Goal: Transaction & Acquisition: Book appointment/travel/reservation

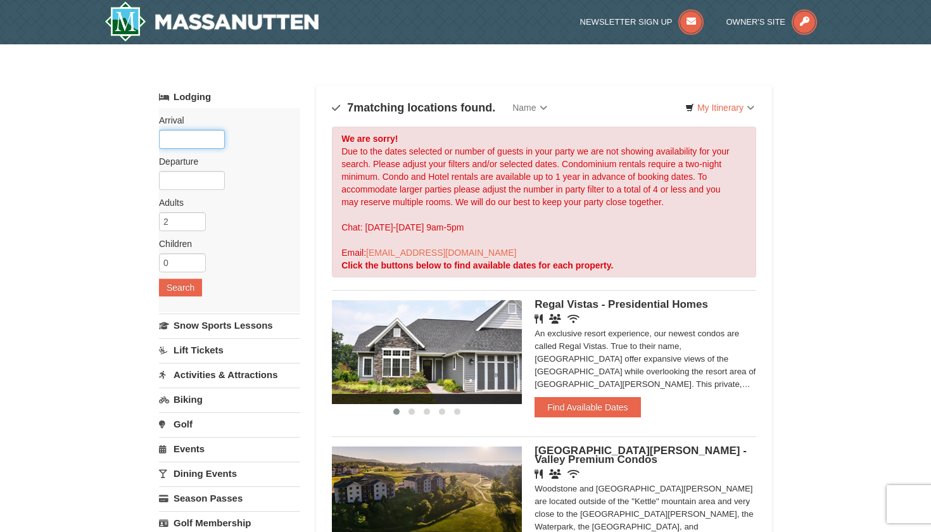
click at [203, 139] on input "text" at bounding box center [192, 139] width 66 height 19
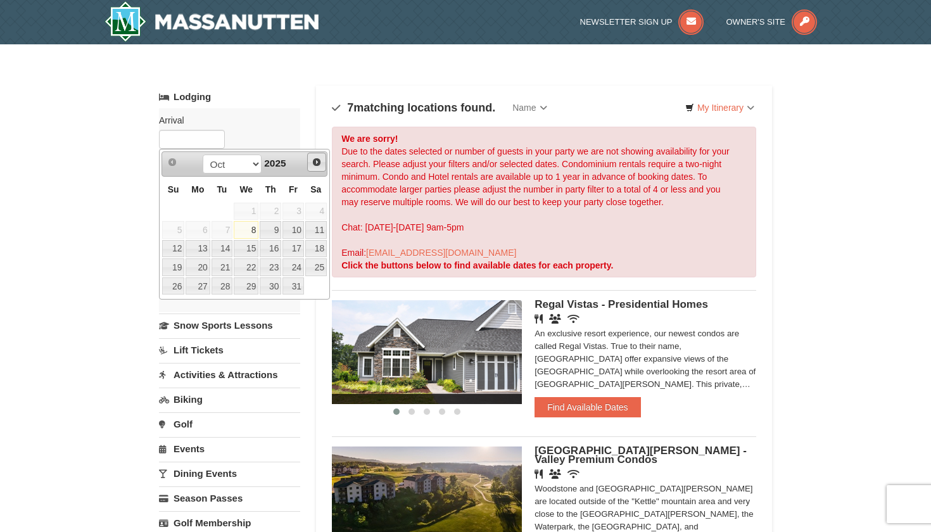
click at [317, 163] on span "Next" at bounding box center [317, 162] width 10 height 10
click at [302, 229] on link "12" at bounding box center [293, 230] width 22 height 18
type input "[DATE]"
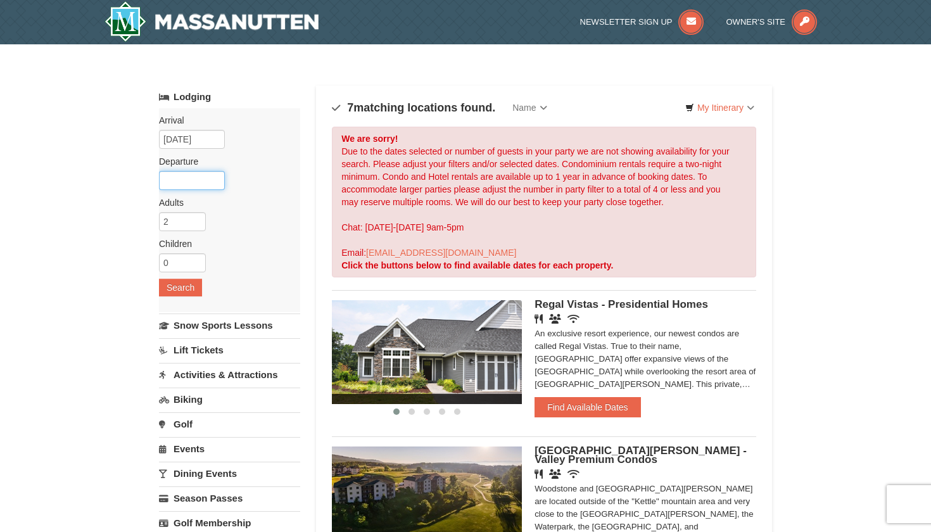
click at [210, 182] on input "text" at bounding box center [192, 180] width 66 height 19
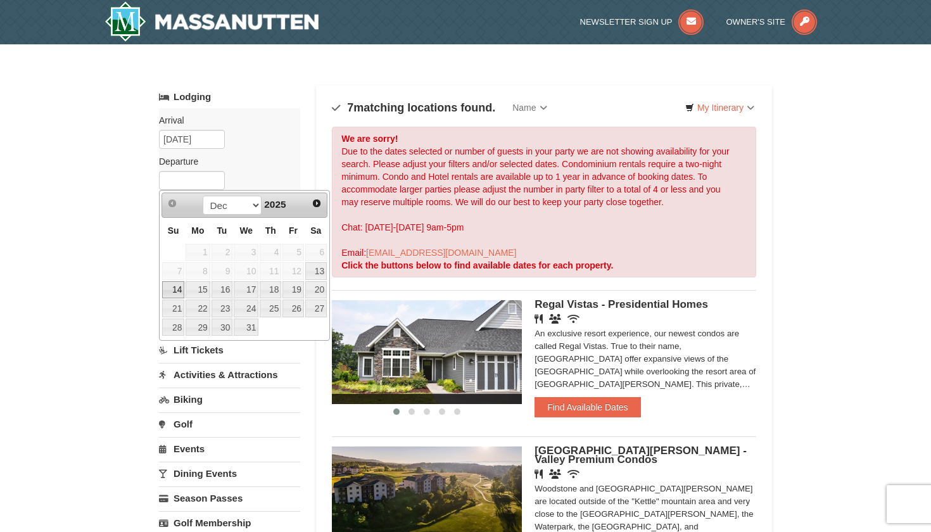
click at [167, 289] on link "14" at bounding box center [173, 290] width 22 height 18
type input "[DATE]"
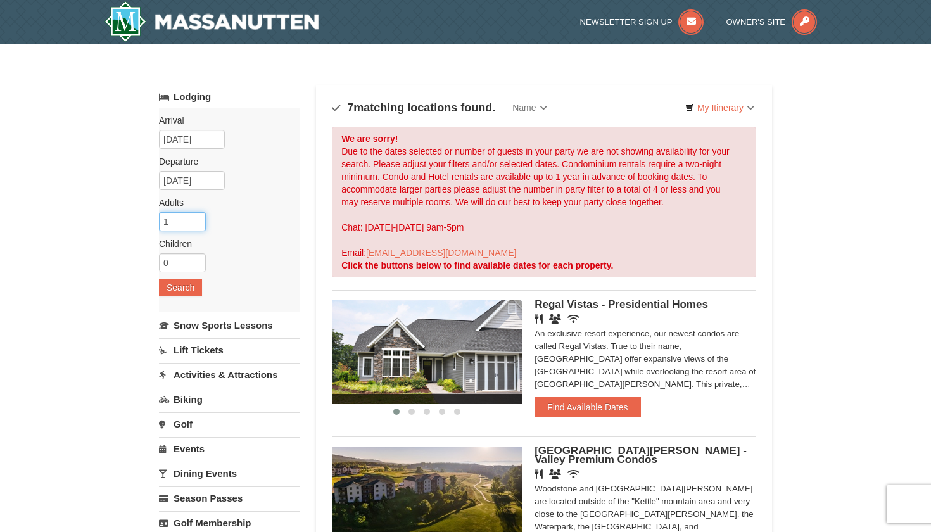
click at [196, 224] on input "1" at bounding box center [182, 221] width 47 height 19
type input "2"
click at [196, 218] on input "2" at bounding box center [182, 221] width 47 height 19
click at [196, 264] on input "0" at bounding box center [182, 262] width 47 height 19
type input "2"
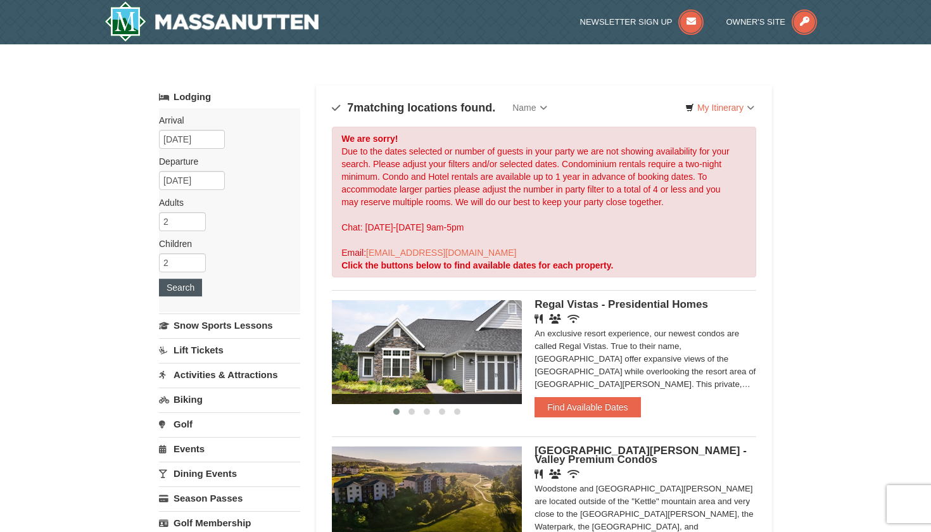
click at [189, 287] on button "Search" at bounding box center [180, 288] width 43 height 18
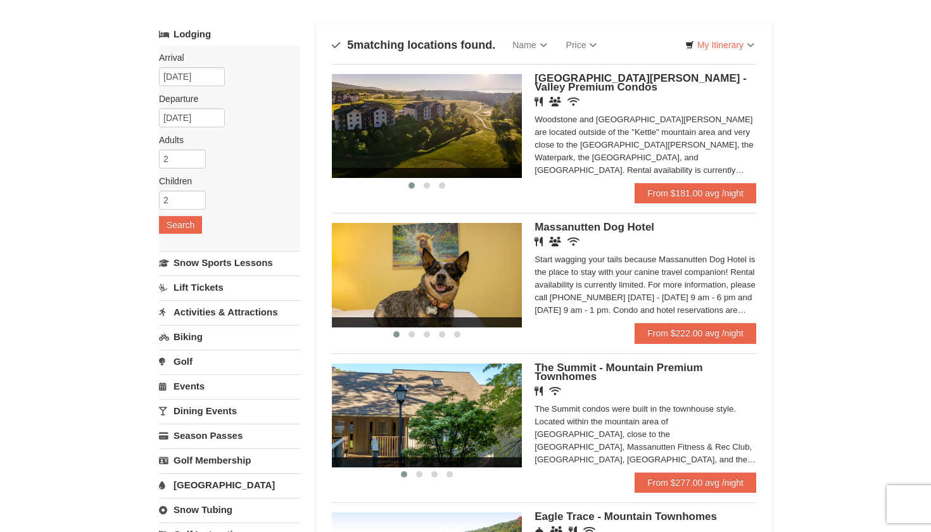
scroll to position [62, 0]
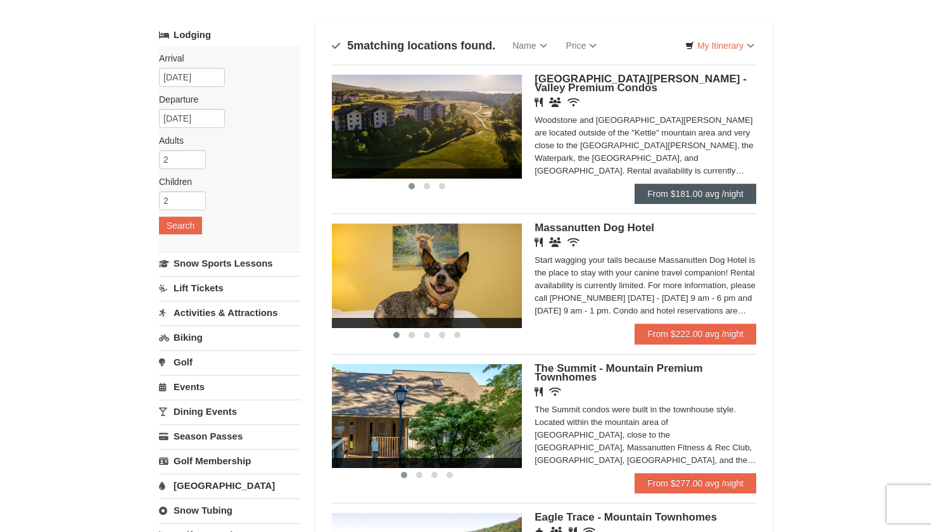
click at [668, 197] on link "From $181.00 avg /night" at bounding box center [696, 194] width 122 height 20
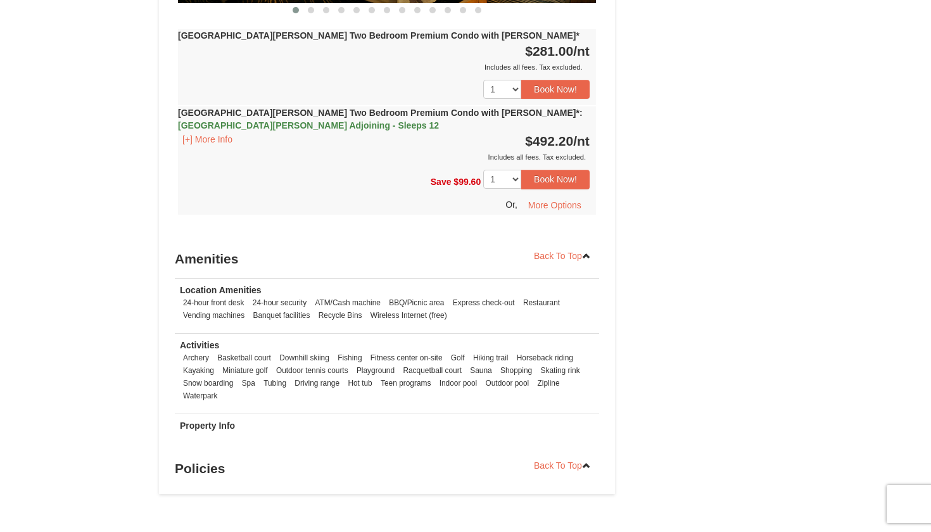
scroll to position [2577, 0]
